Goal: Navigation & Orientation: Find specific page/section

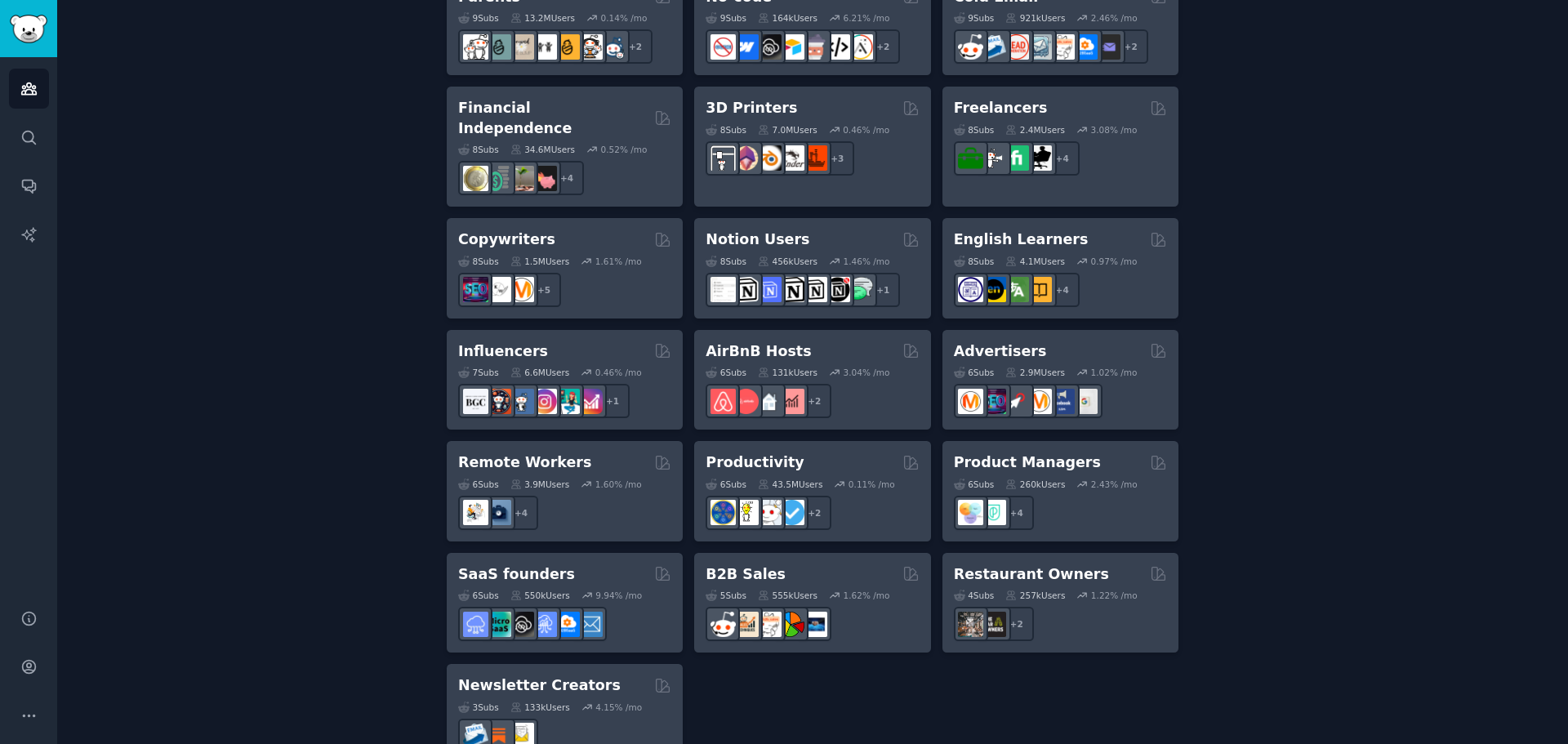
scroll to position [1117, 0]
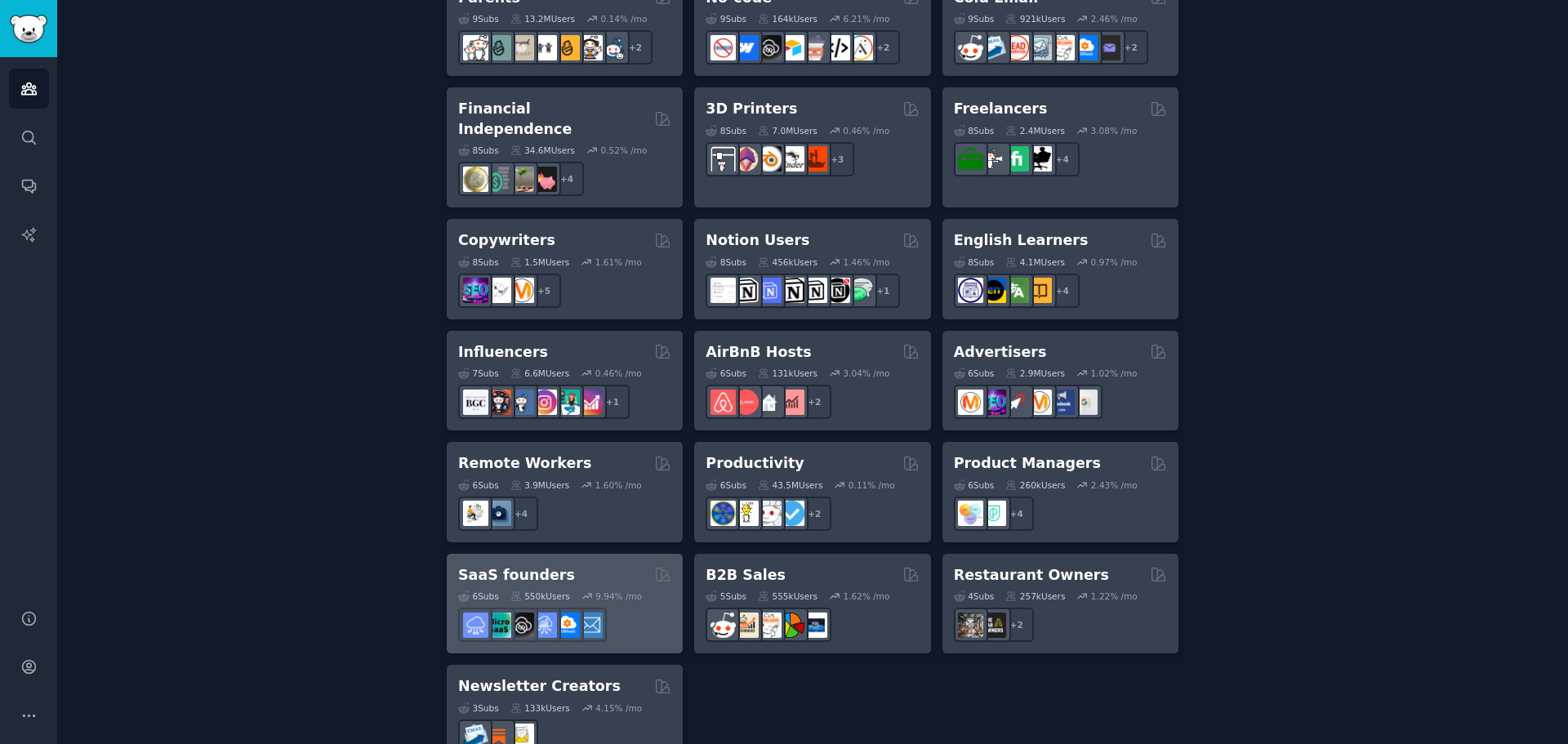
click at [519, 565] on h2 "SaaS founders" at bounding box center [517, 575] width 117 height 21
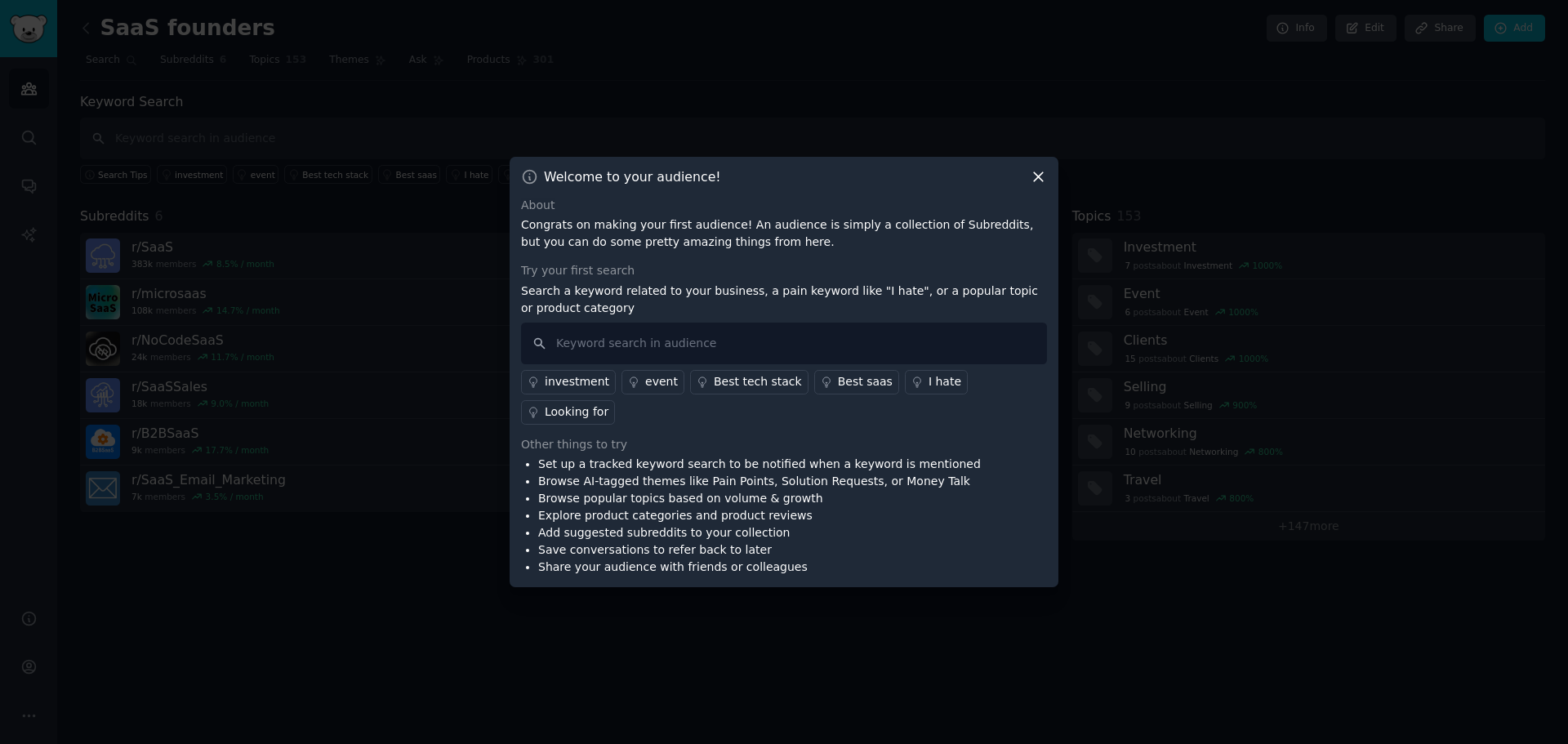
click at [1040, 182] on icon at bounding box center [1039, 177] width 9 height 9
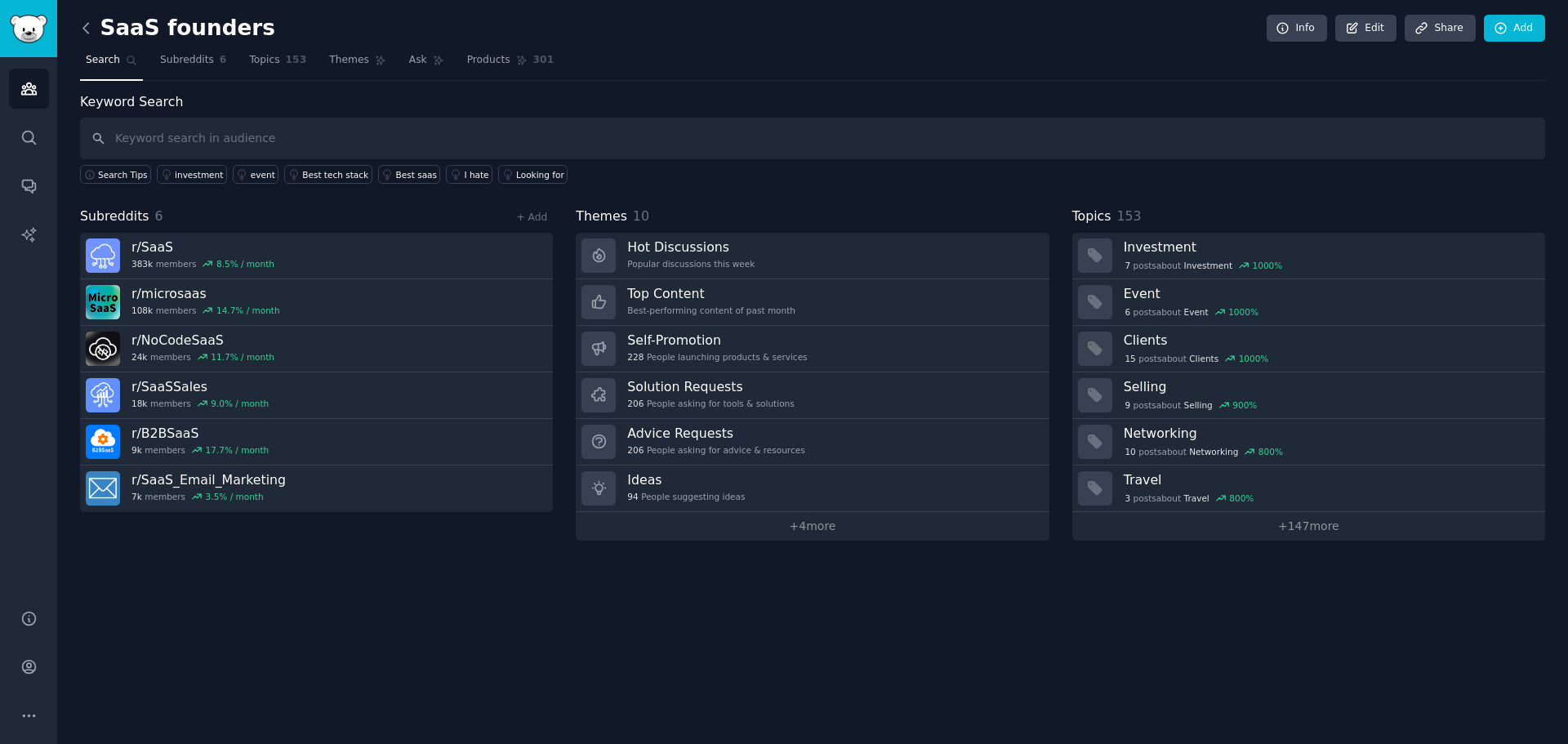
click at [86, 28] on icon at bounding box center [85, 28] width 17 height 17
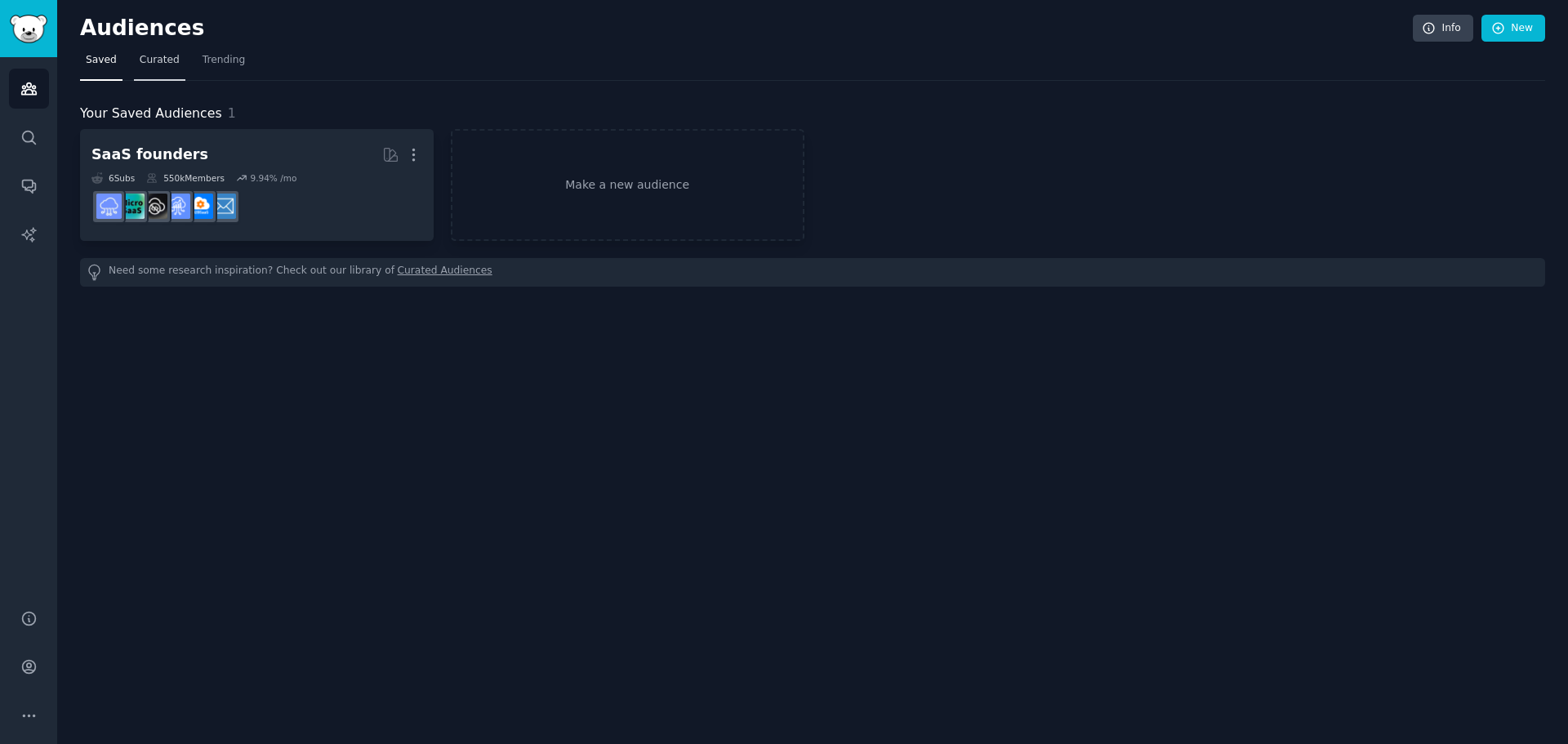
click at [145, 67] on span "Curated" at bounding box center [159, 60] width 40 height 14
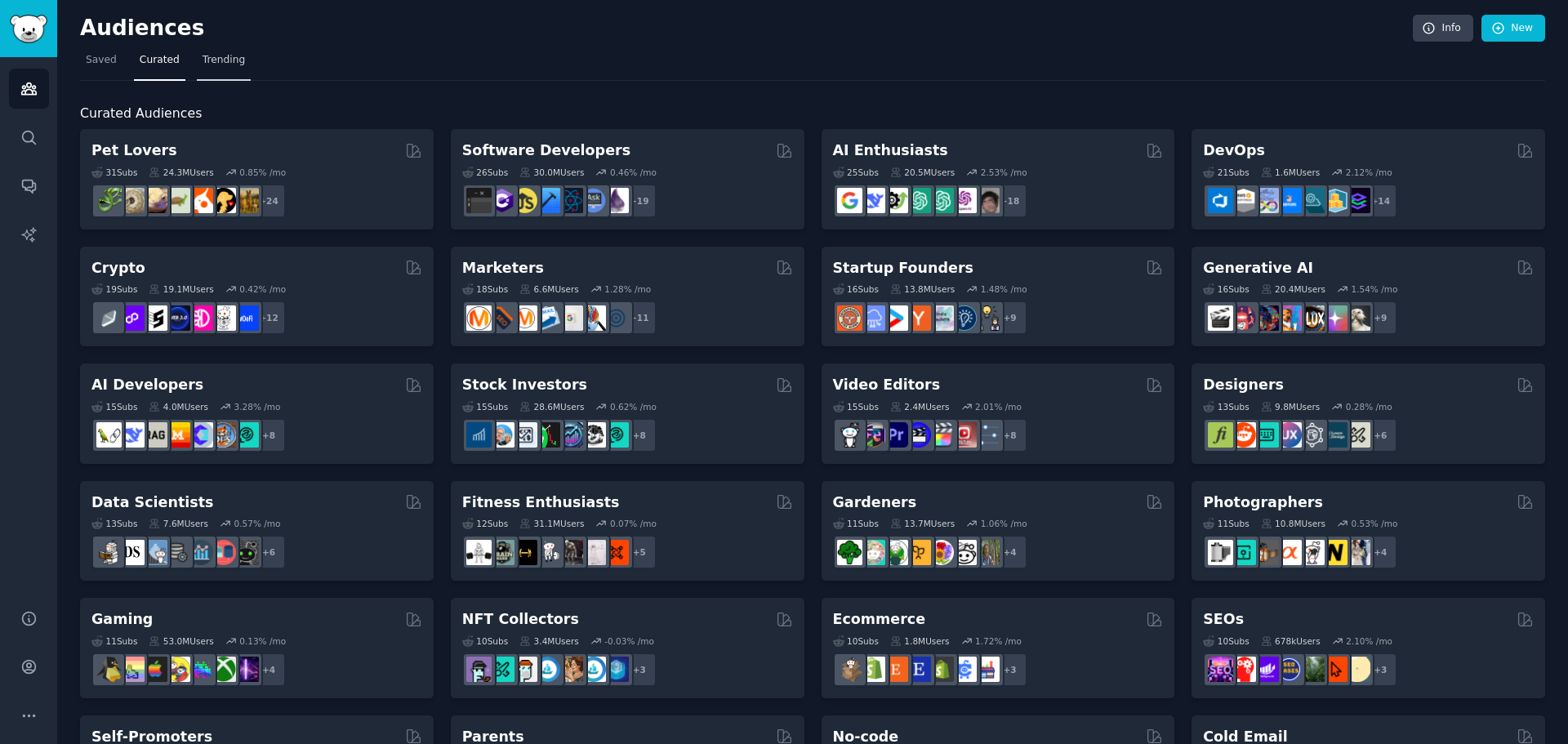
click at [211, 63] on span "Trending" at bounding box center [223, 60] width 42 height 14
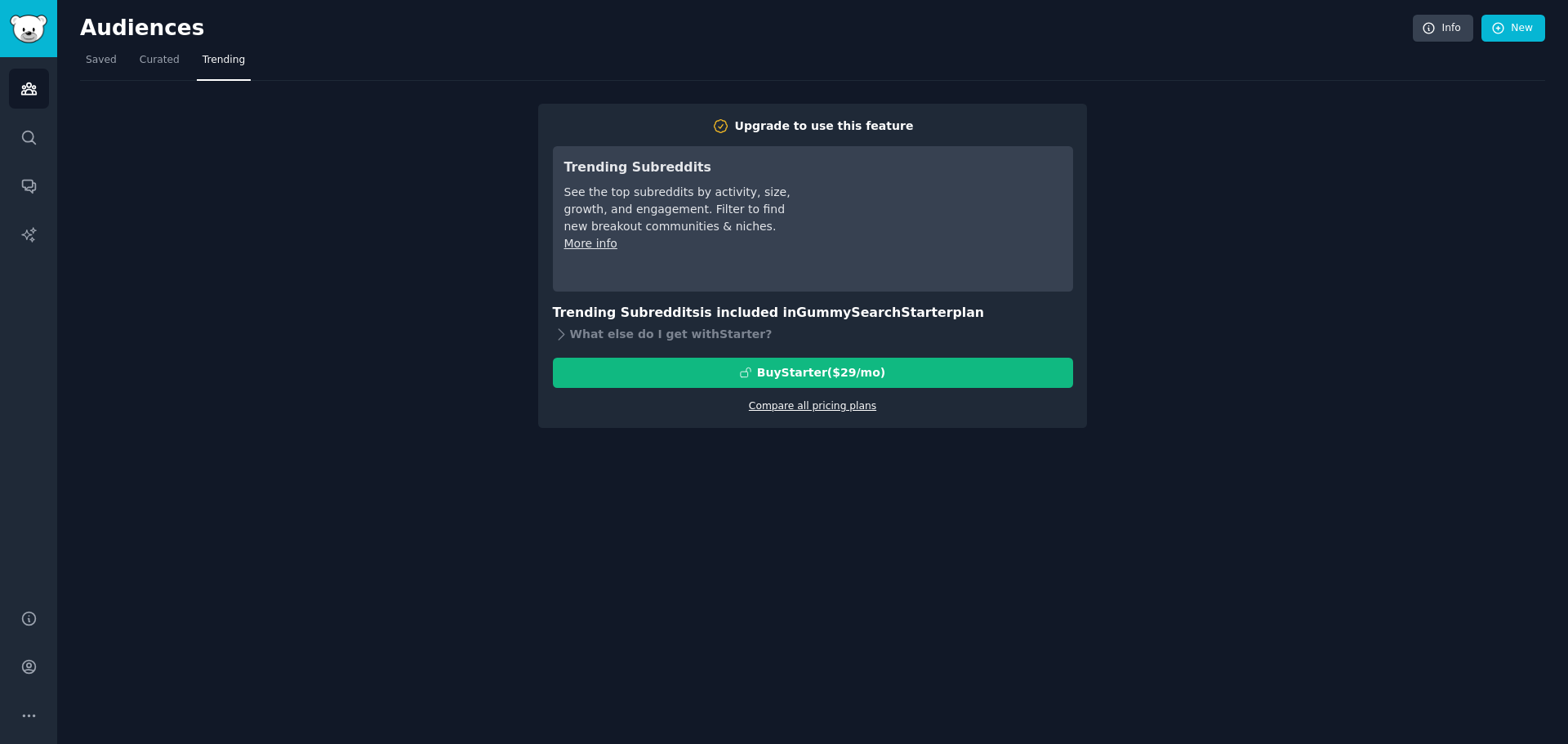
click at [812, 403] on link "Compare all pricing plans" at bounding box center [813, 405] width 128 height 12
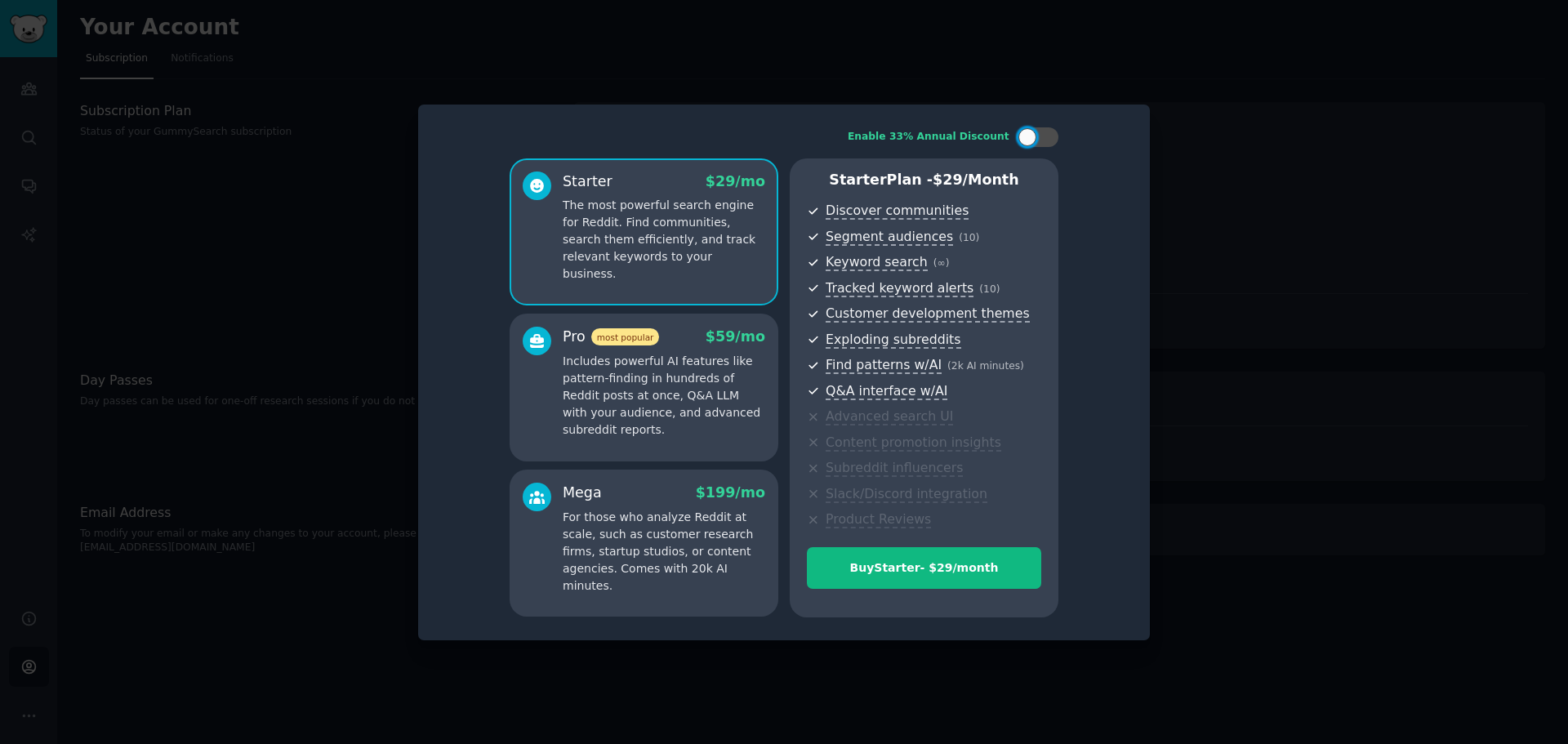
click at [348, 80] on div at bounding box center [784, 372] width 1568 height 744
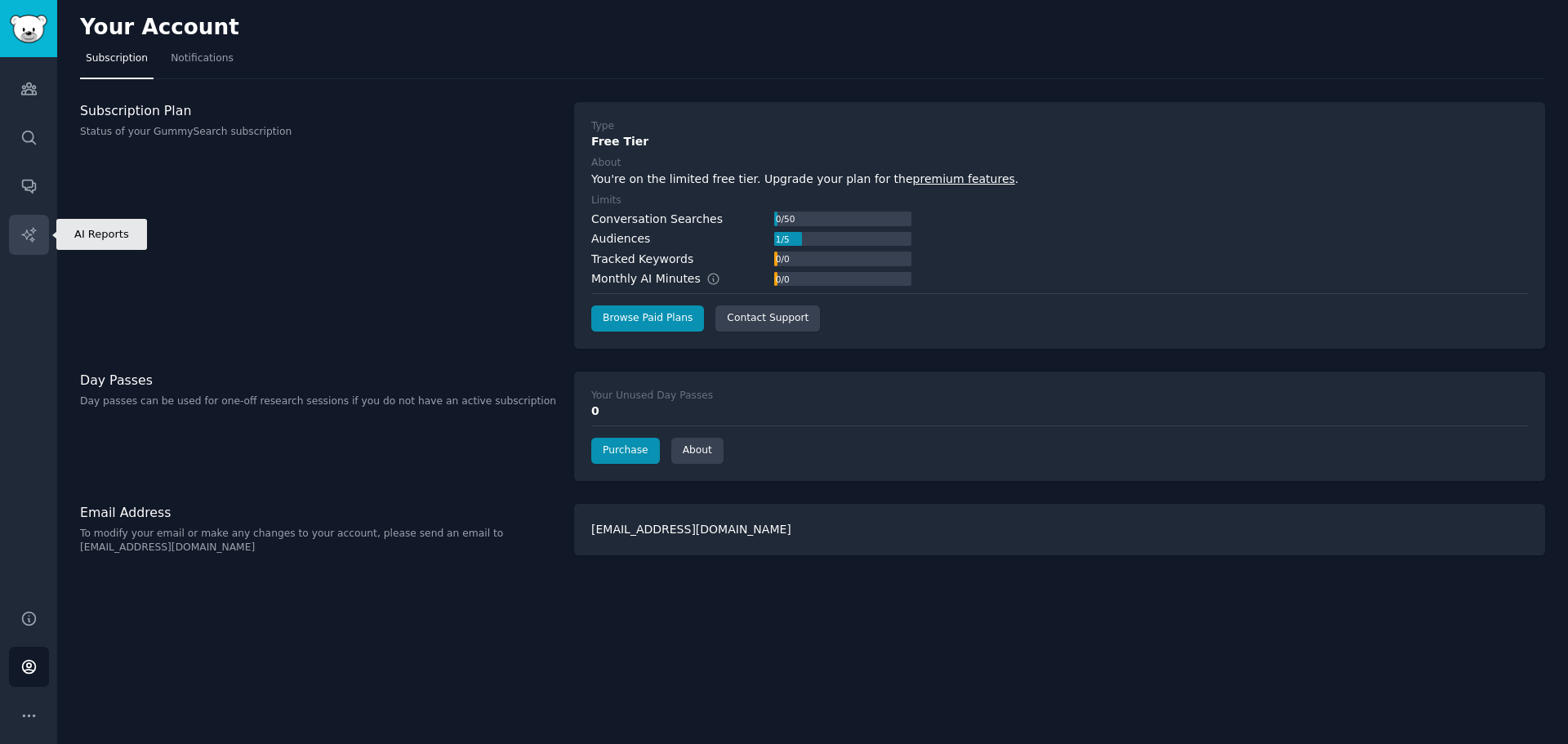
click at [35, 232] on icon "Sidebar" at bounding box center [29, 235] width 17 height 17
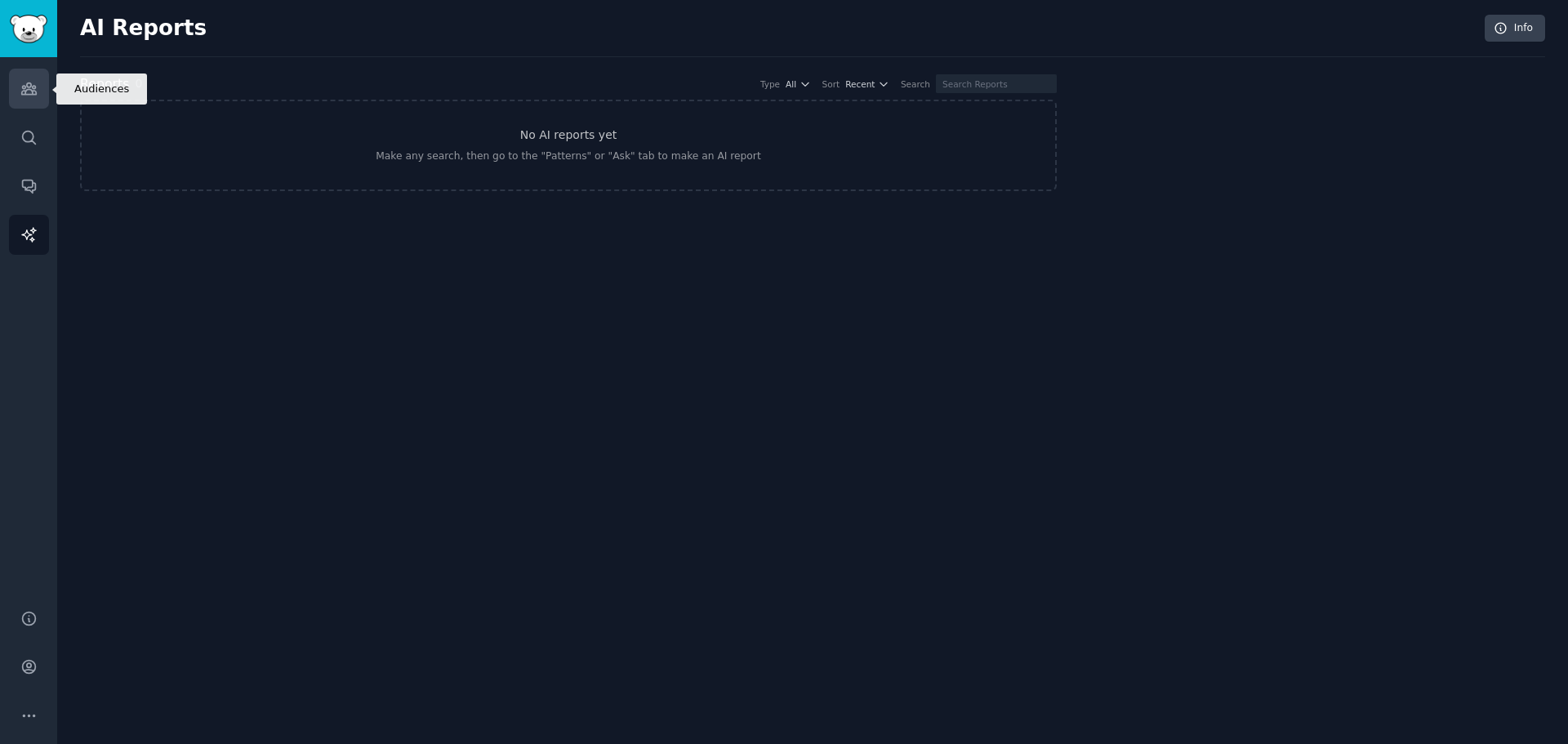
click at [19, 89] on link "Audiences" at bounding box center [29, 88] width 40 height 40
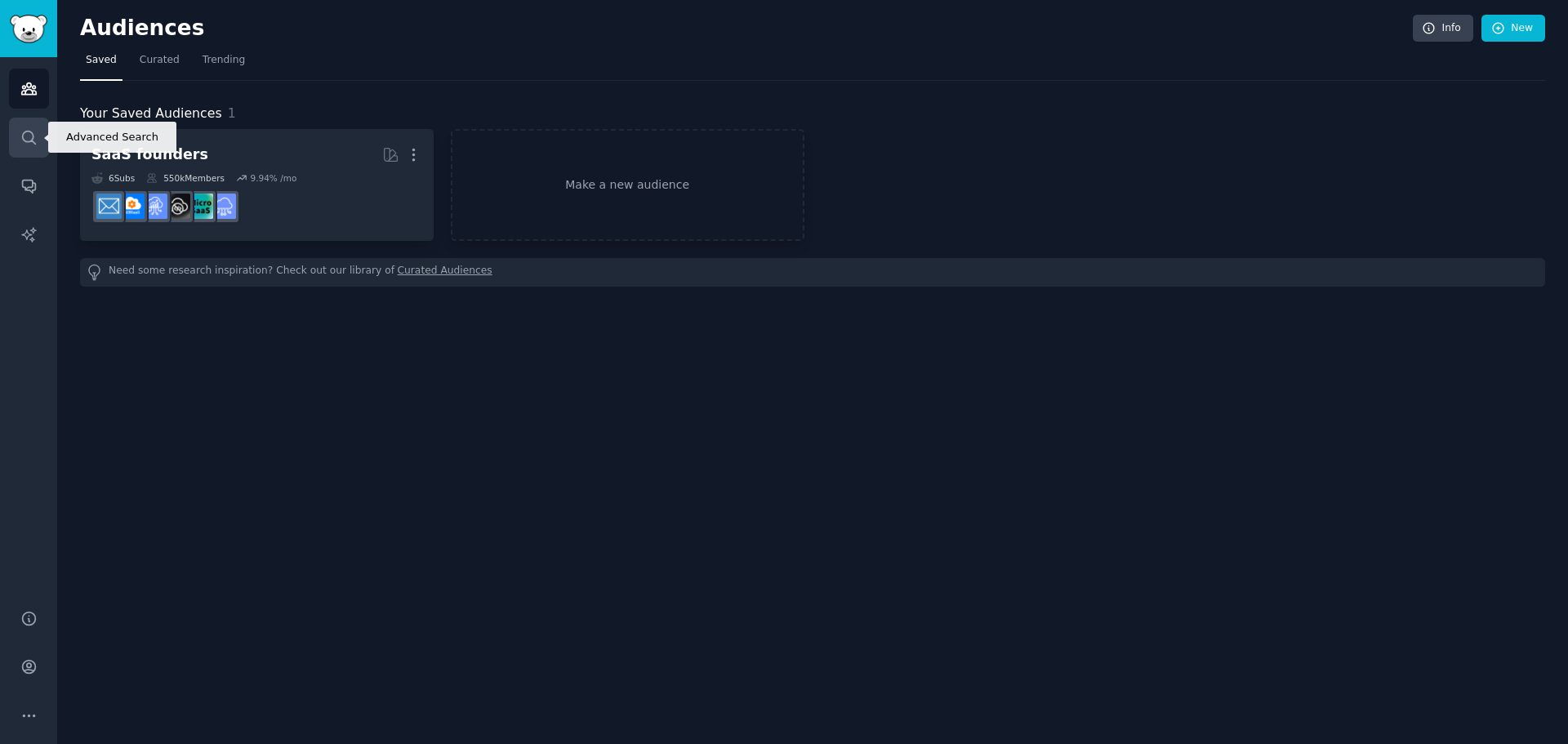
click at [19, 137] on link "Search" at bounding box center [29, 137] width 40 height 40
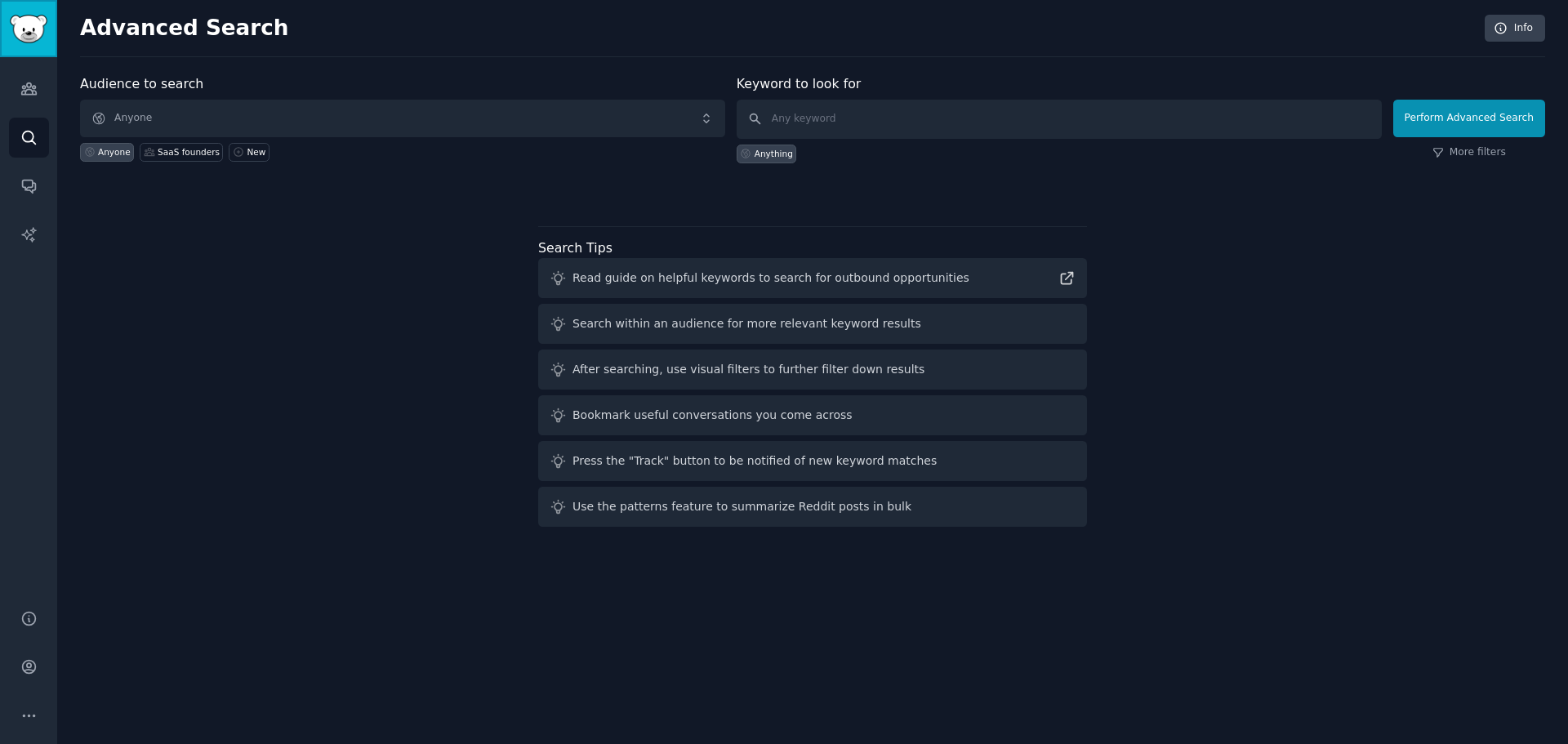
click at [13, 14] on img "Sidebar" at bounding box center [29, 29] width 38 height 29
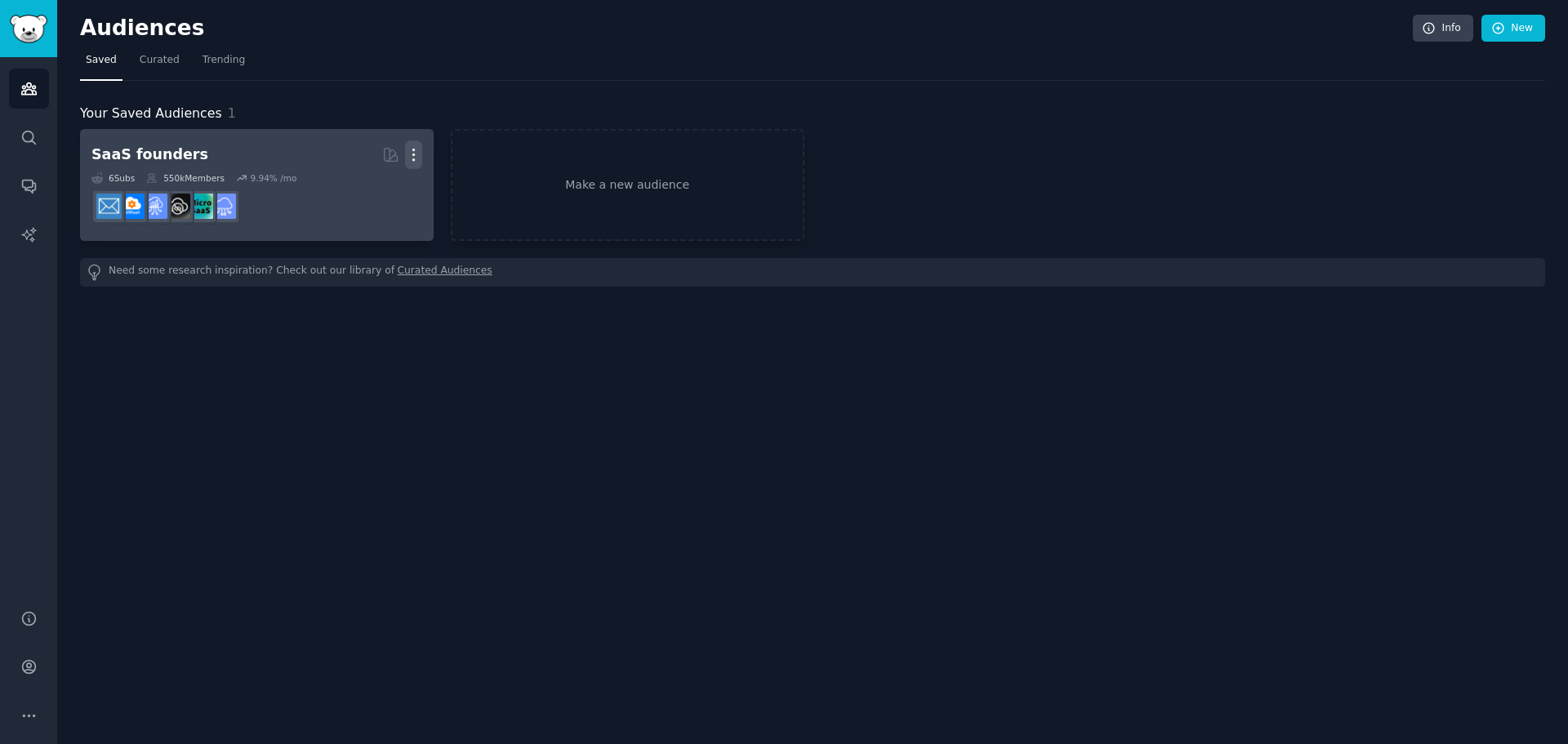
click at [412, 161] on icon "button" at bounding box center [413, 155] width 2 height 12
click at [361, 190] on p "Delete" at bounding box center [369, 189] width 38 height 17
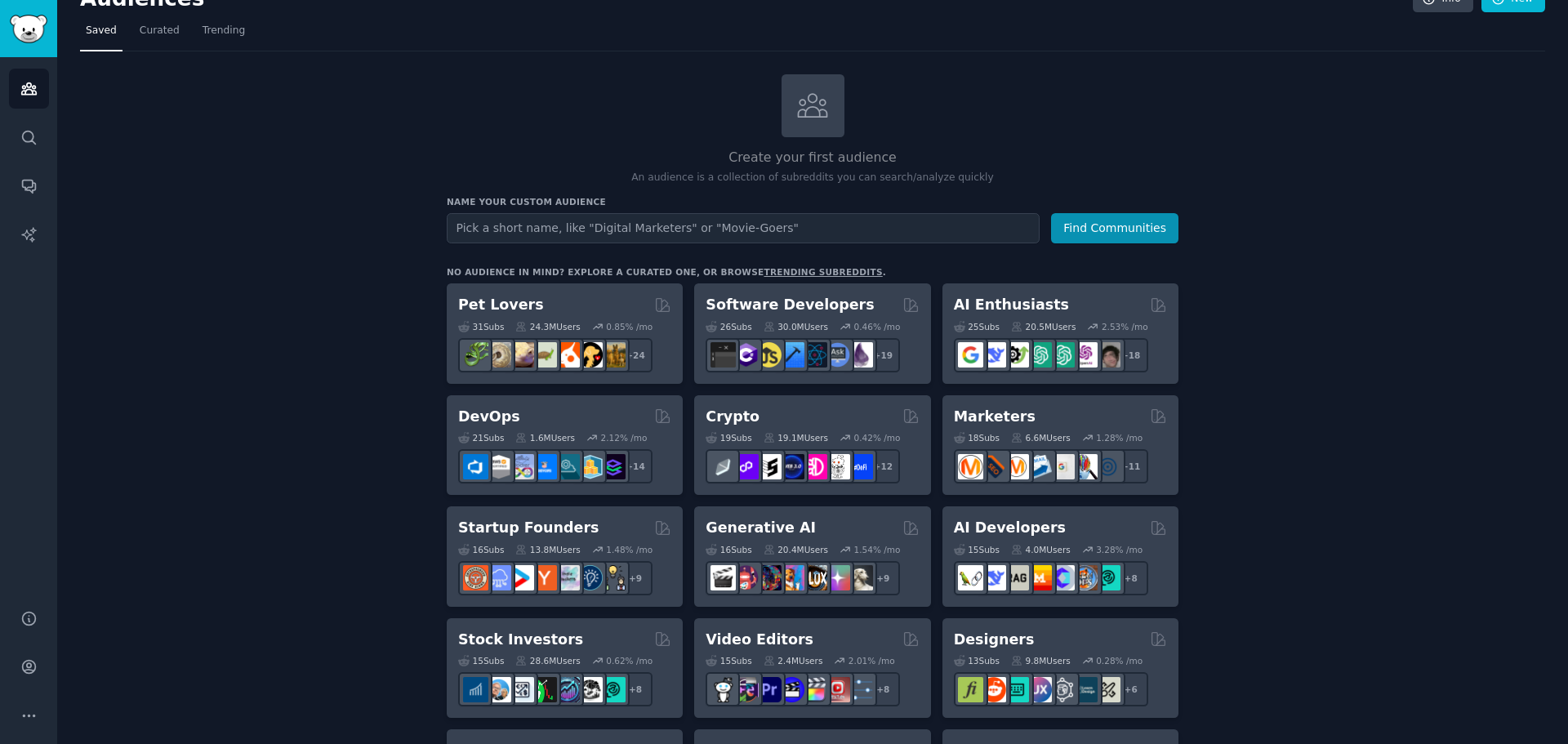
scroll to position [36, 0]
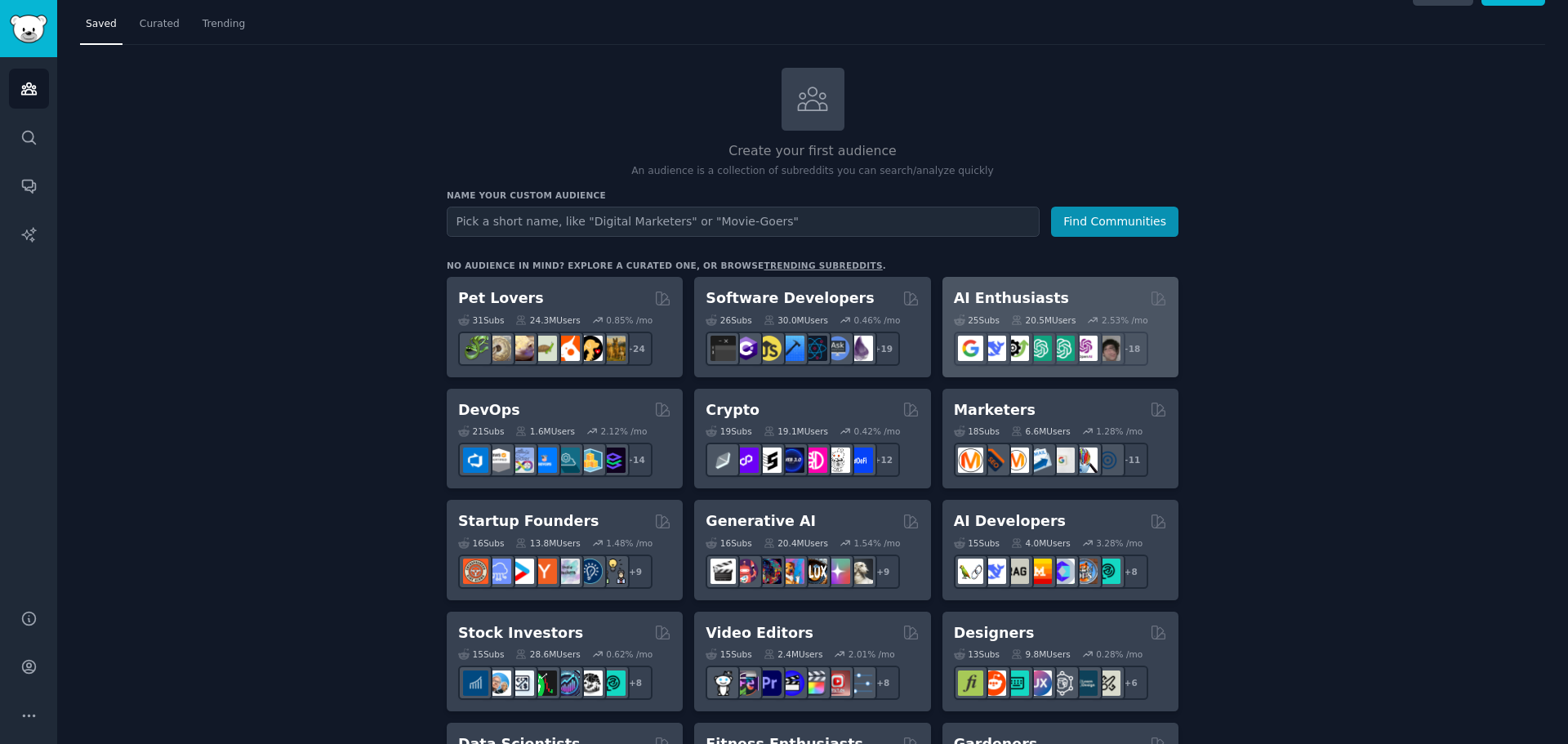
click at [1000, 297] on h2 "AI Enthusiasts" at bounding box center [1012, 298] width 115 height 21
